Goal: Go to known website: Go to known website

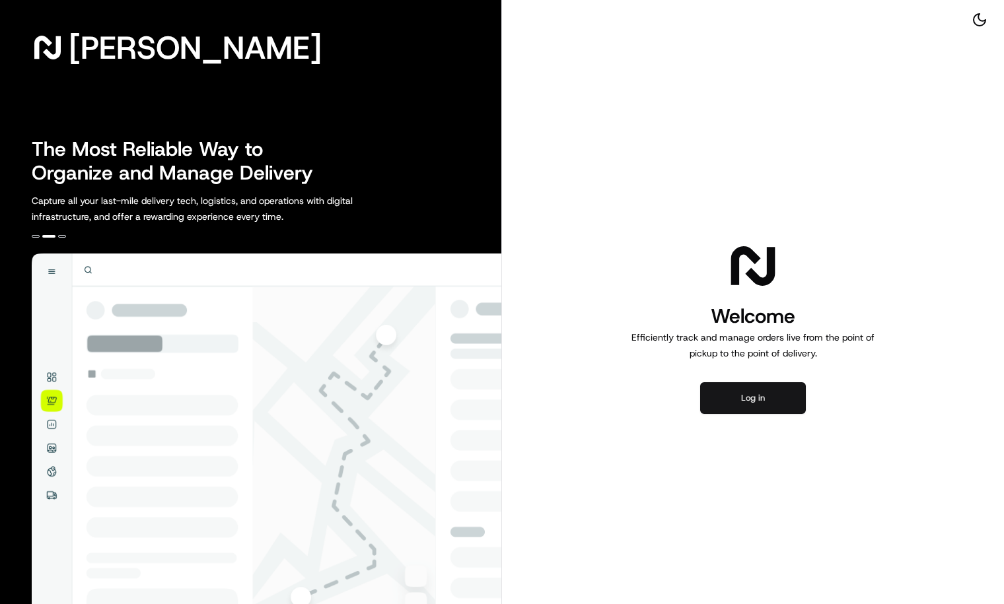
click at [728, 394] on button "Log in" at bounding box center [753, 398] width 106 height 32
